Goal: Task Accomplishment & Management: Use online tool/utility

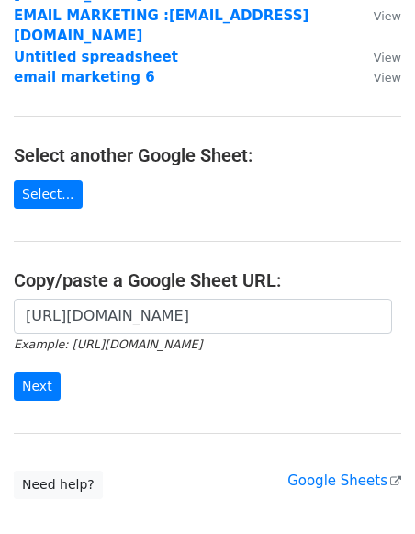
scroll to position [0, 394]
type input "https://docs.google.com/spreadsheets/d/1Sq57ms4l6IQ49DOYifgiGZvHQQtFB2LRuw-Imej…"
click at [111, 217] on main "Choose a Google Sheet Use one of the options below... Use a recent Google Sheet…" at bounding box center [207, 162] width 415 height 673
click at [38, 372] on input "Next" at bounding box center [37, 386] width 47 height 28
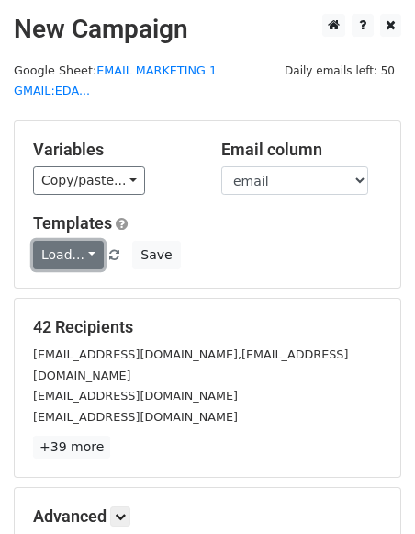
click at [53, 241] on link "Load..." at bounding box center [68, 255] width 71 height 28
click at [61, 280] on link "dm 1" at bounding box center [106, 294] width 145 height 29
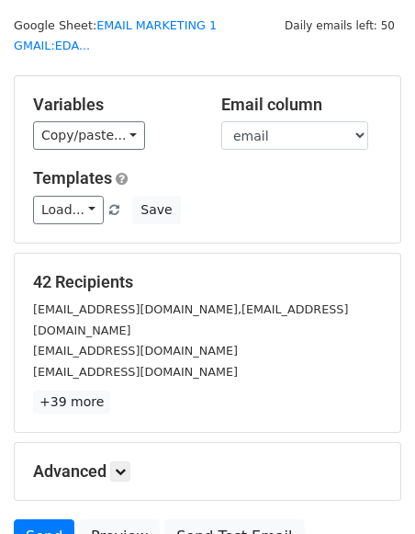
scroll to position [180, 0]
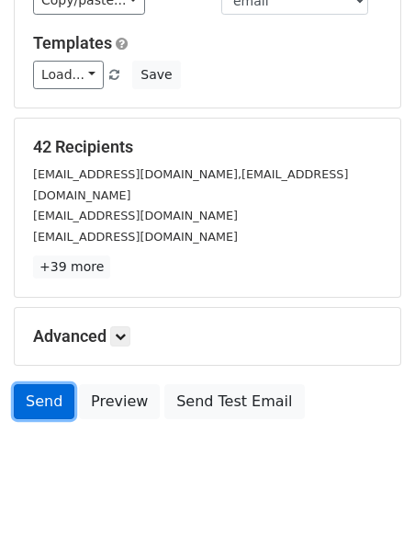
click at [44, 384] on link "Send" at bounding box center [44, 401] width 61 height 35
